Goal: Transaction & Acquisition: Purchase product/service

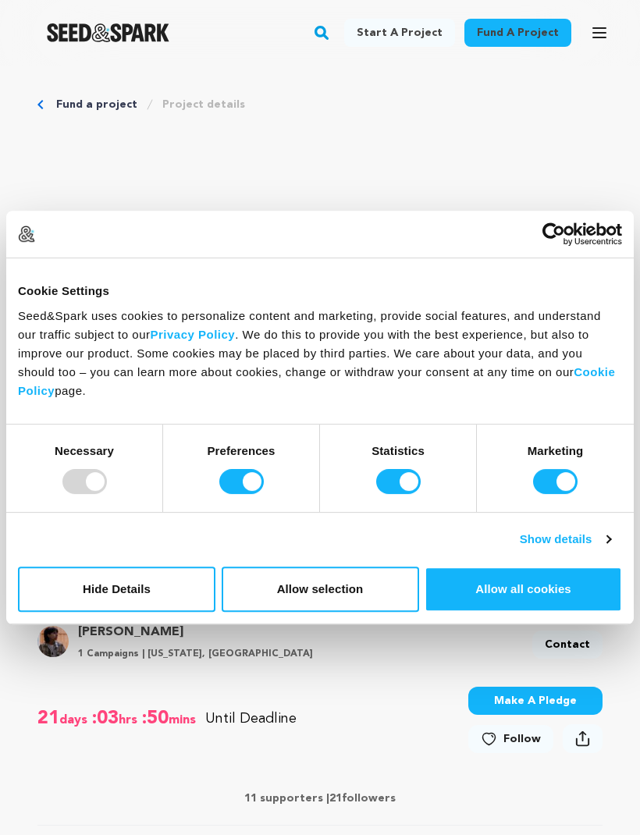
click at [526, 553] on button "Allow all cookies" at bounding box center [523, 589] width 197 height 45
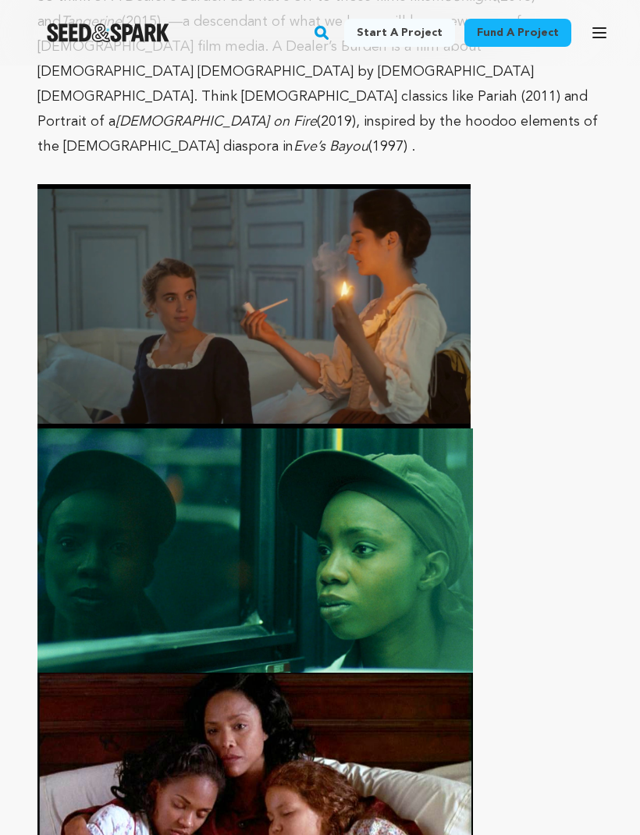
scroll to position [7899, 0]
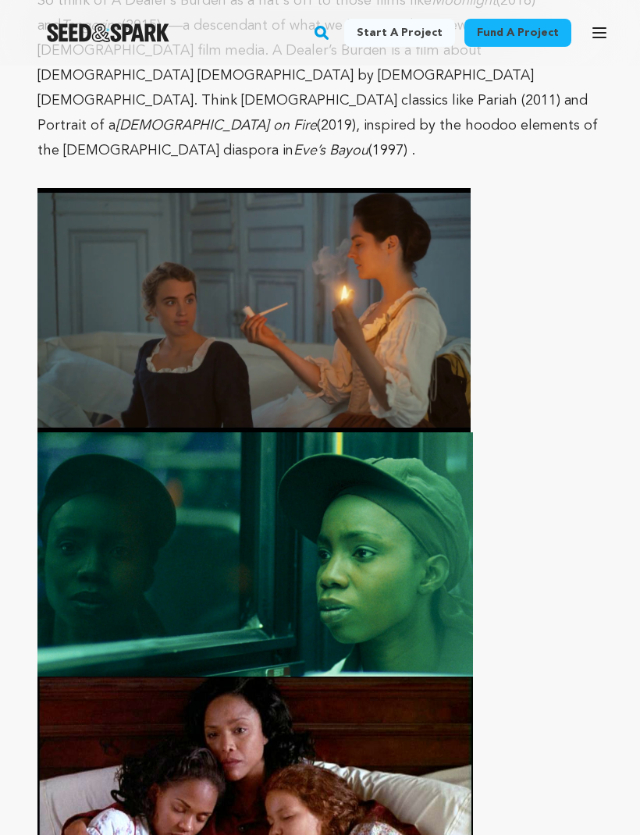
click at [536, 365] on span at bounding box center [319, 432] width 565 height 489
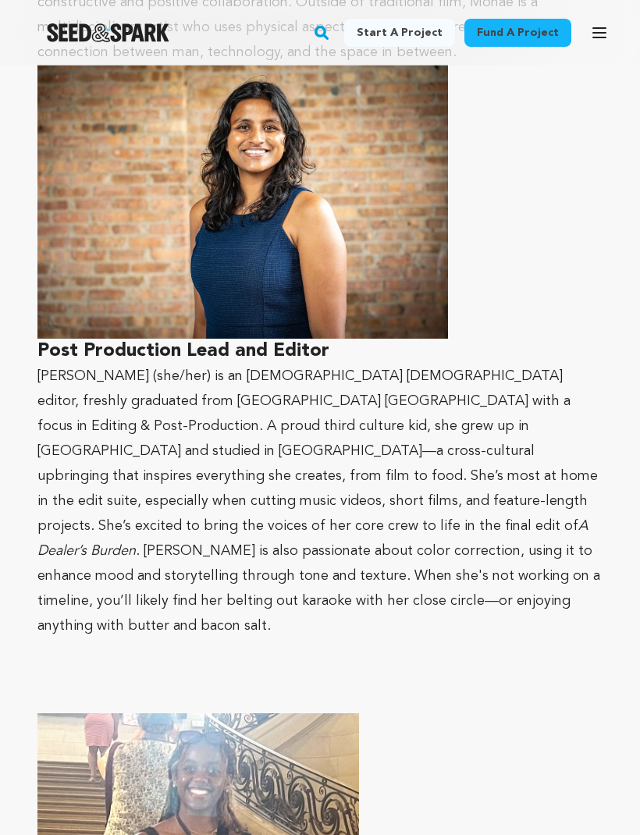
scroll to position [13170, 0]
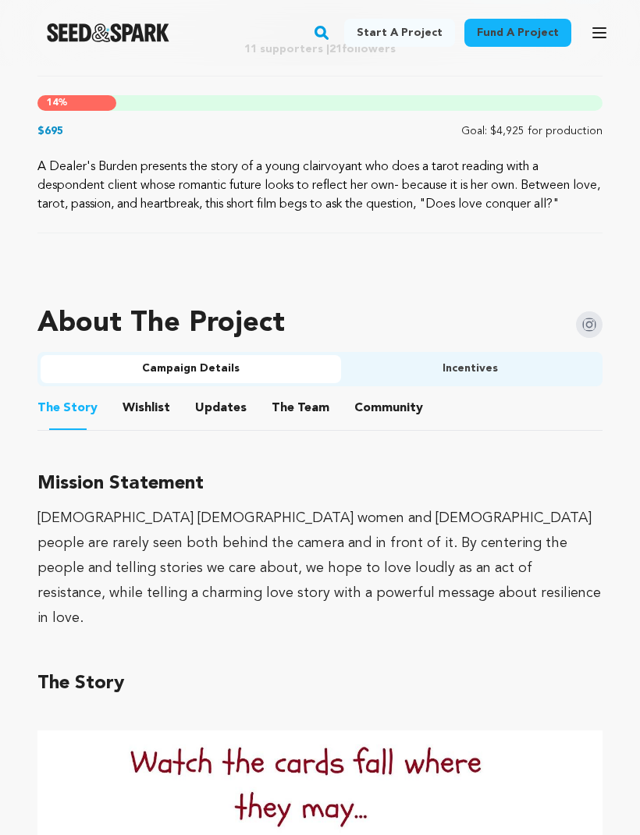
scroll to position [754, 0]
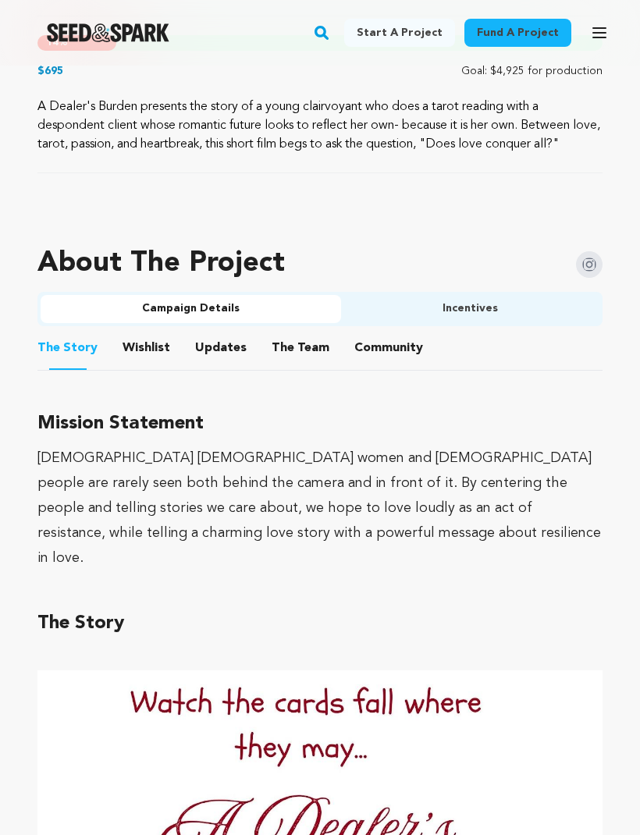
click at [404, 324] on button "Incentives" at bounding box center [470, 310] width 258 height 28
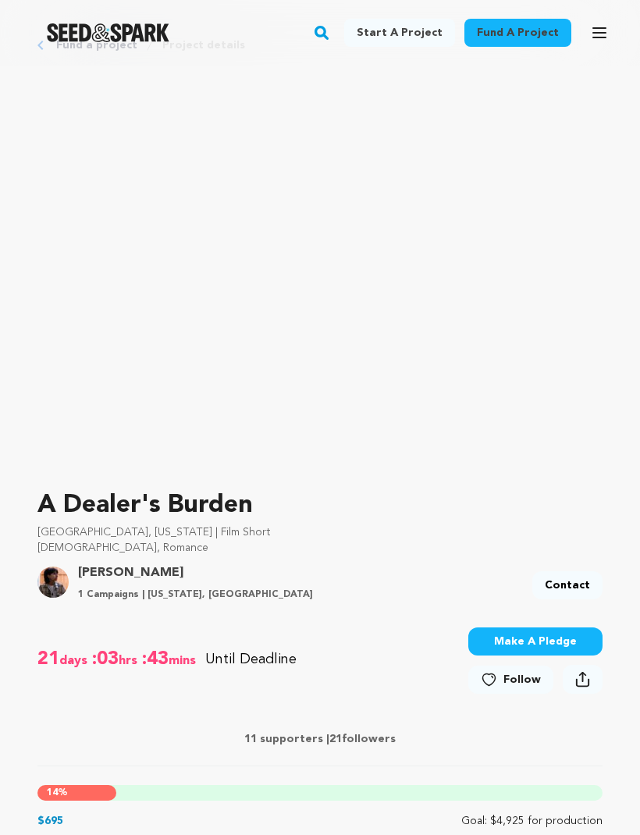
scroll to position [0, 0]
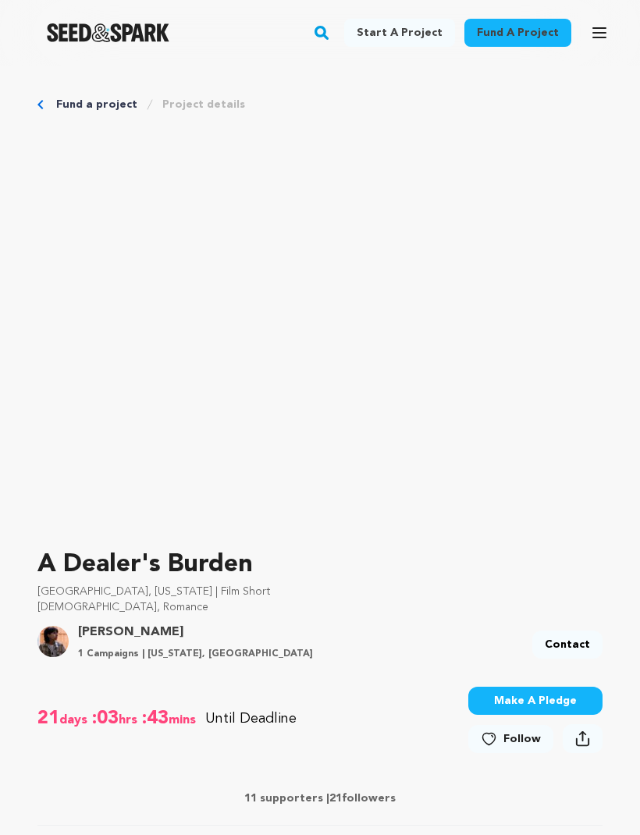
click at [48, 108] on div "Fund a project Project details" at bounding box center [319, 105] width 565 height 16
click at [326, 37] on icon "button" at bounding box center [322, 32] width 20 height 19
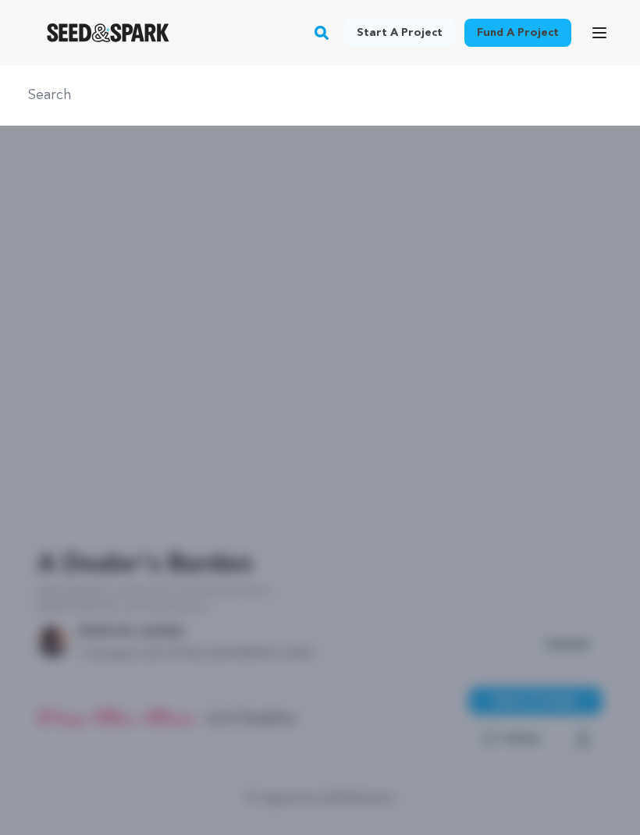
click at [270, 118] on div at bounding box center [320, 96] width 640 height 60
click at [230, 486] on div at bounding box center [320, 483] width 640 height 835
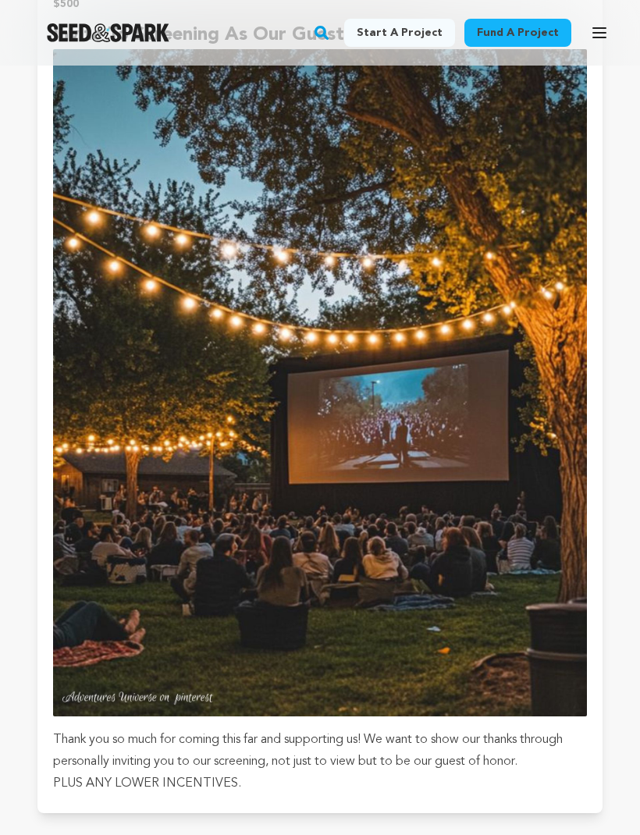
scroll to position [8487, 0]
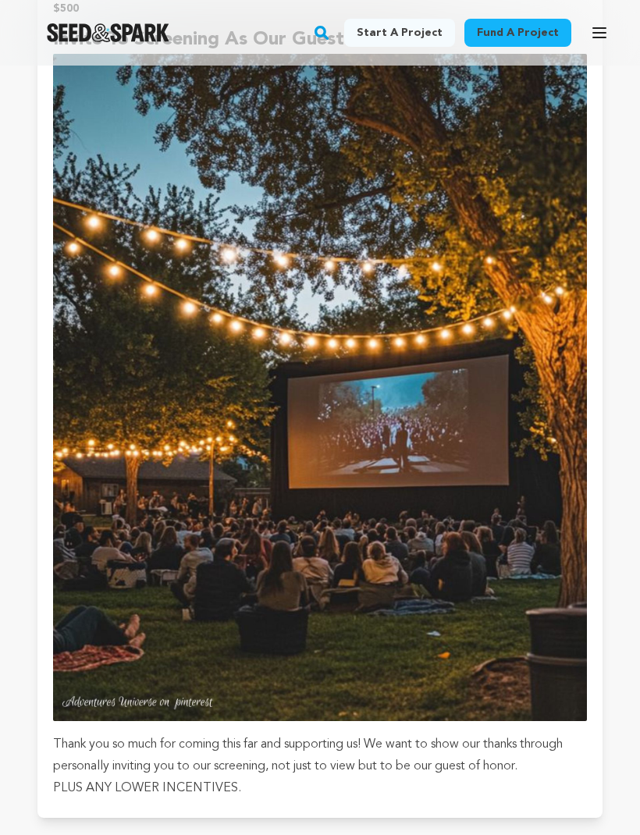
click at [494, 439] on img "submit" at bounding box center [320, 387] width 534 height 667
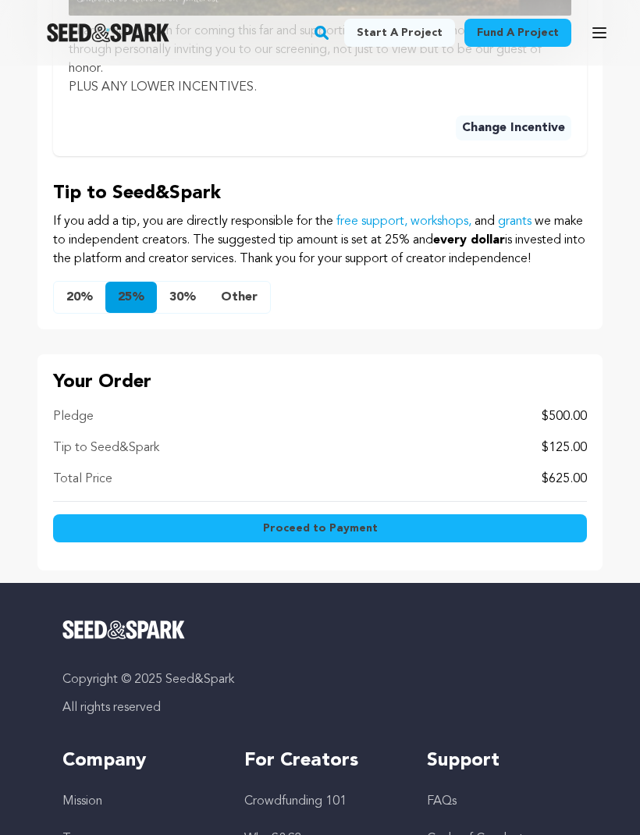
scroll to position [1477, 0]
click at [240, 314] on button "Other" at bounding box center [239, 298] width 62 height 31
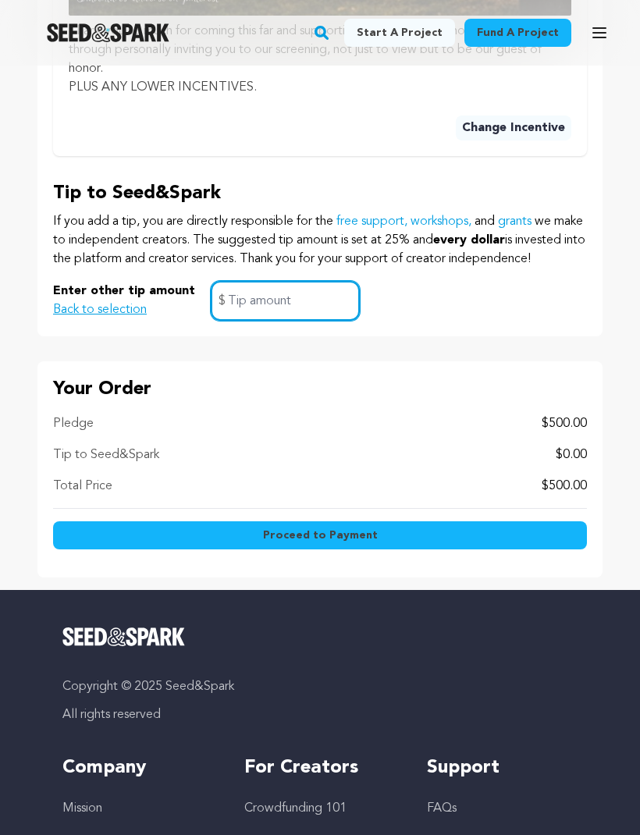
click at [288, 320] on input "text" at bounding box center [285, 301] width 149 height 40
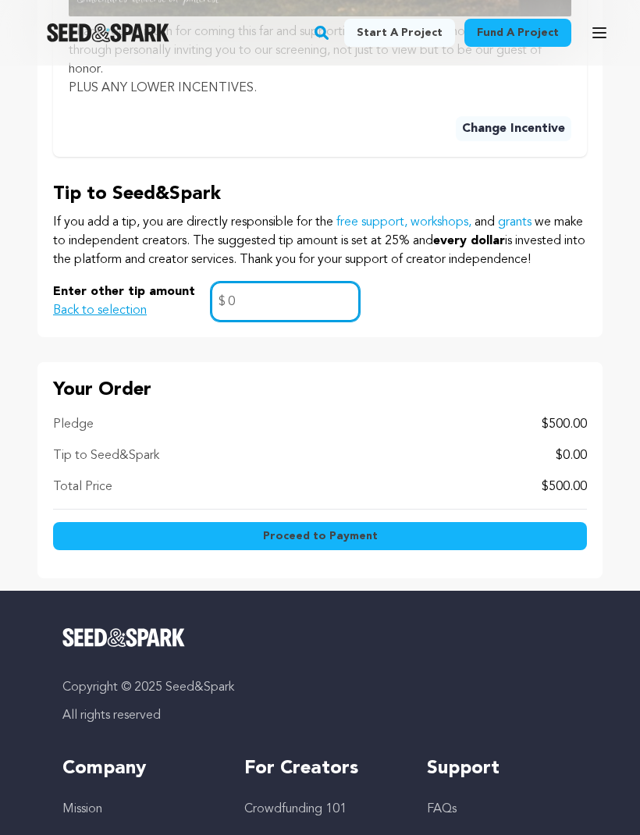
type input "0"
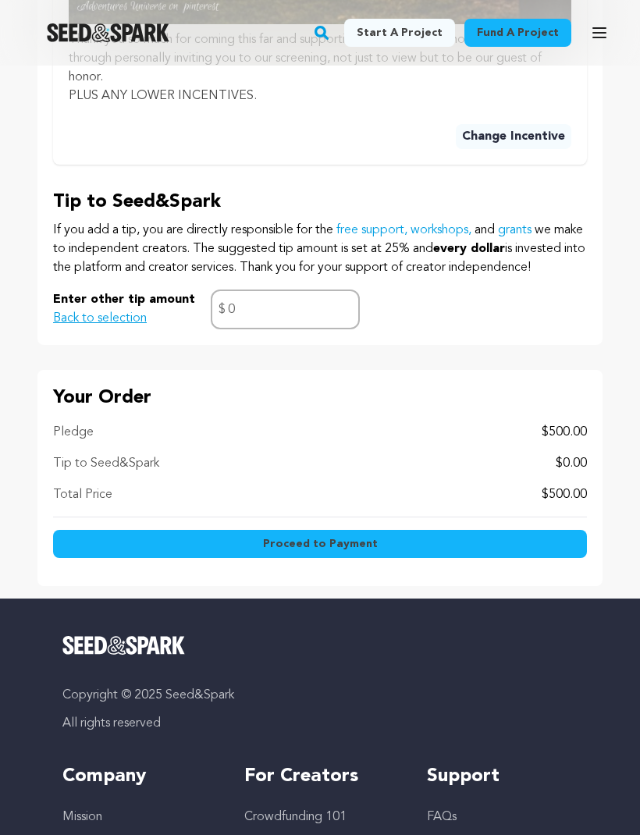
click at [495, 559] on button "Proceed to Payment" at bounding box center [320, 545] width 534 height 28
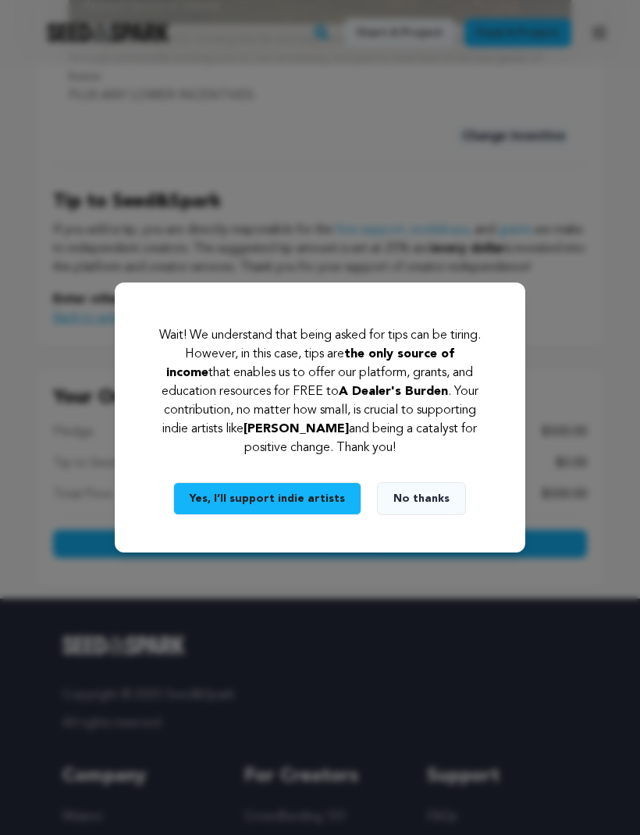
click at [337, 515] on button "Yes, I’ll support indie artists" at bounding box center [267, 498] width 188 height 33
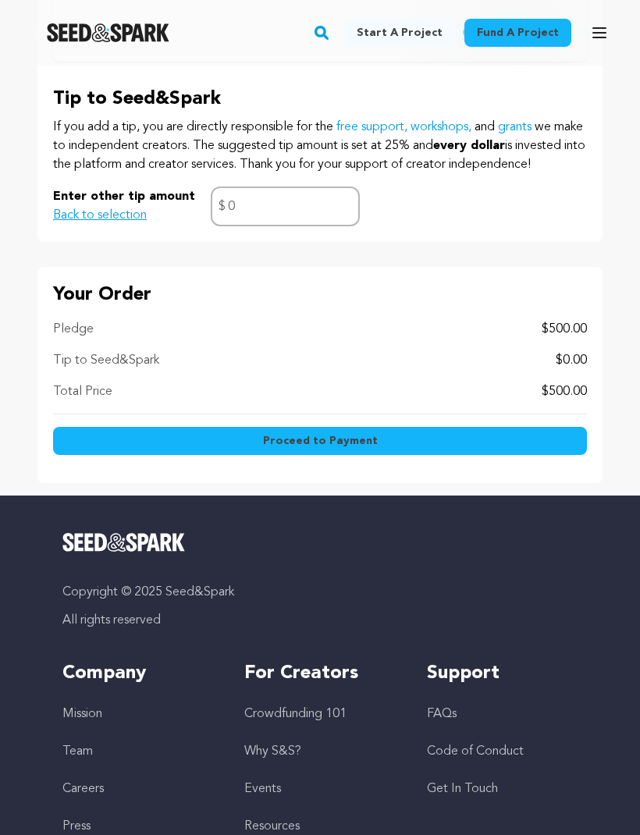
click at [382, 456] on button "Proceed to Payment" at bounding box center [320, 442] width 534 height 28
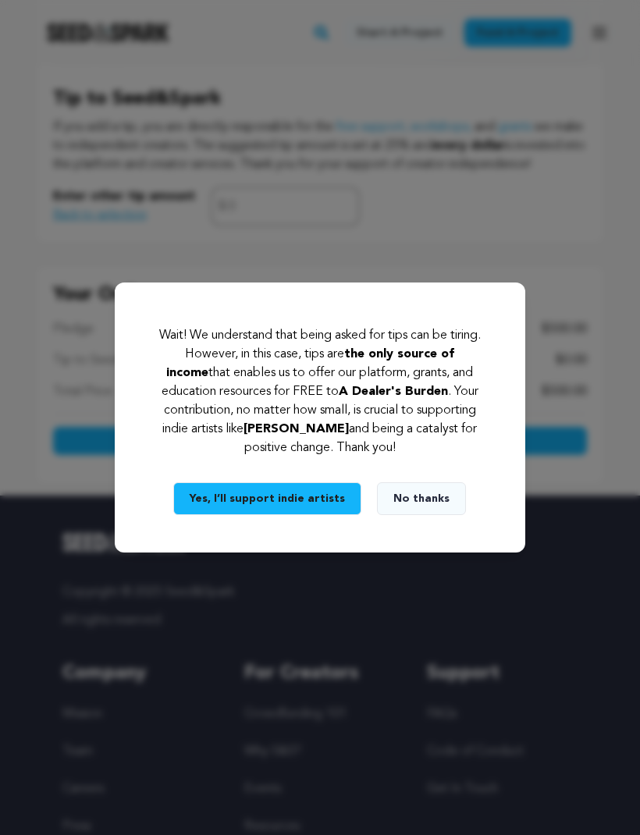
click at [407, 515] on button "No thanks" at bounding box center [421, 498] width 89 height 33
